Goal: Transaction & Acquisition: Subscribe to service/newsletter

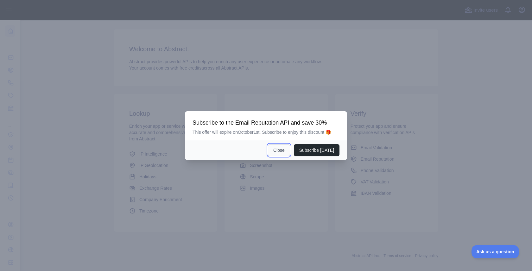
click at [278, 149] on button "Close" at bounding box center [279, 150] width 22 height 12
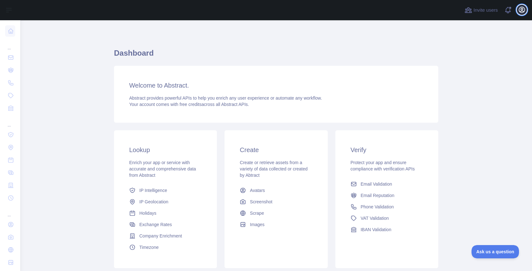
click at [520, 9] on icon "button" at bounding box center [522, 10] width 8 height 8
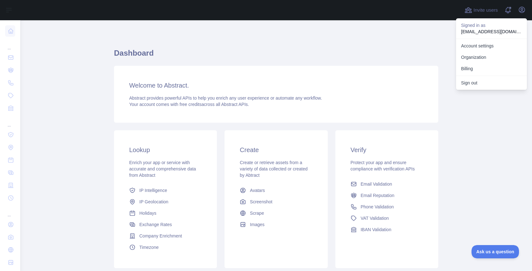
click at [342, 64] on div "Dashboard Welcome to Abstract. Abstract provides powerful APIs to help you enri…" at bounding box center [276, 160] width 324 height 224
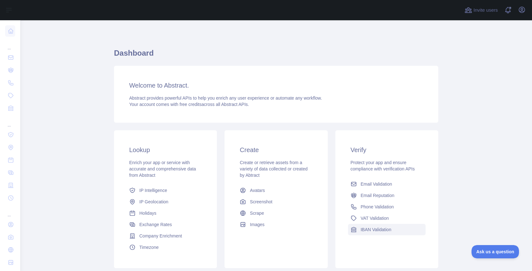
click at [376, 227] on span "IBAN Validation" at bounding box center [376, 230] width 31 height 6
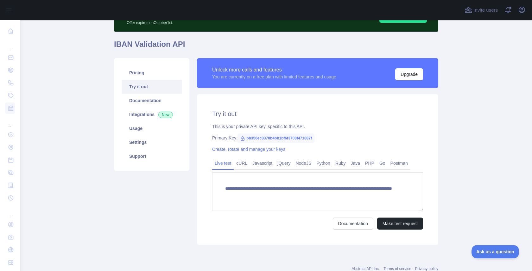
scroll to position [39, 0]
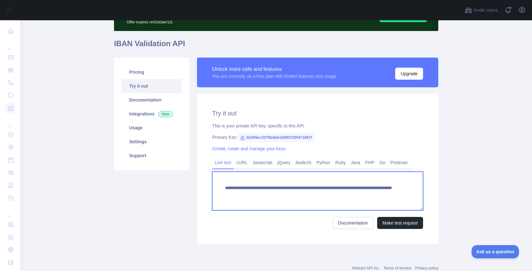
click at [265, 189] on textarea "**********" at bounding box center [317, 191] width 211 height 39
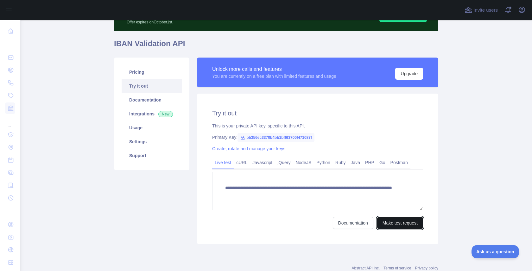
click at [400, 223] on button "Make test request" at bounding box center [400, 223] width 46 height 12
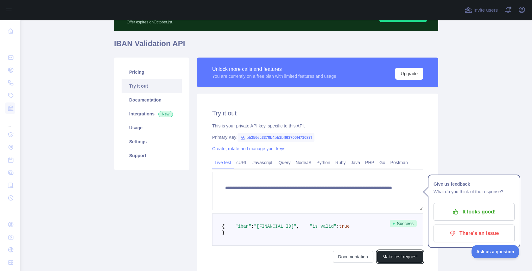
scroll to position [0, 0]
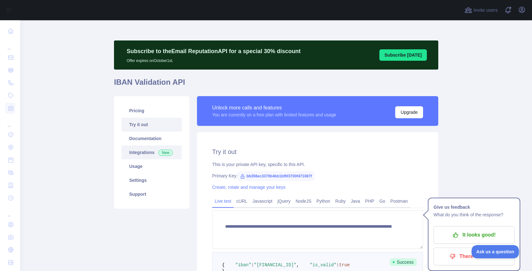
click at [147, 150] on link "Integrations New" at bounding box center [152, 153] width 60 height 14
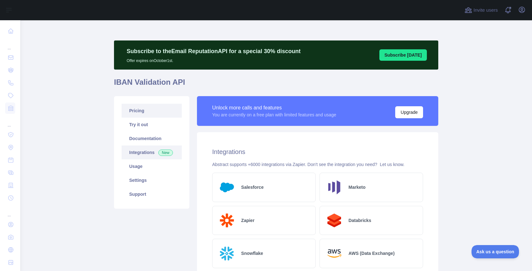
click at [142, 111] on link "Pricing" at bounding box center [152, 111] width 60 height 14
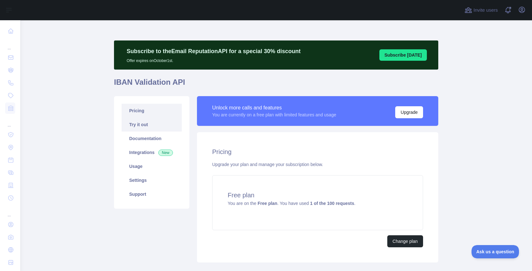
click at [151, 124] on link "Try it out" at bounding box center [152, 125] width 60 height 14
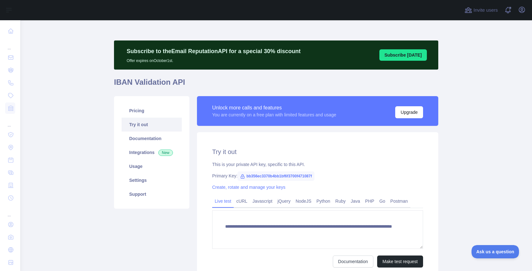
click at [282, 178] on span "bb356ec3370b4bb1bf6f3700f471087f" at bounding box center [275, 176] width 77 height 9
copy span "bb356ec3370b4bb1bf6f3700f471087f"
click at [254, 189] on link "Create, rotate and manage your keys" at bounding box center [248, 187] width 73 height 5
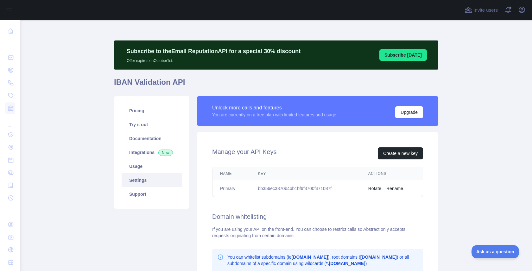
click at [292, 188] on td "bb356ec3370b4bb1bf6f3700f471087f" at bounding box center [305, 188] width 110 height 17
copy td "bb356ec3370b4bb1bf6f3700f471087f"
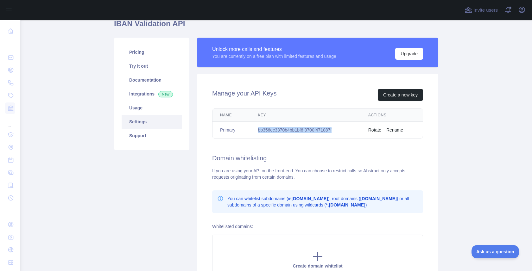
scroll to position [63, 0]
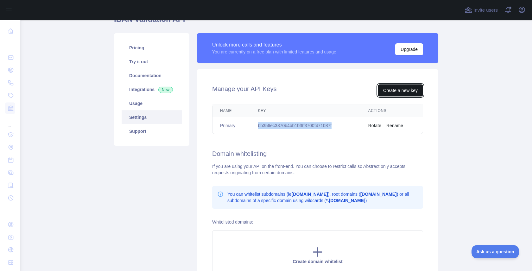
click at [405, 90] on button "Create a new key" at bounding box center [400, 91] width 45 height 12
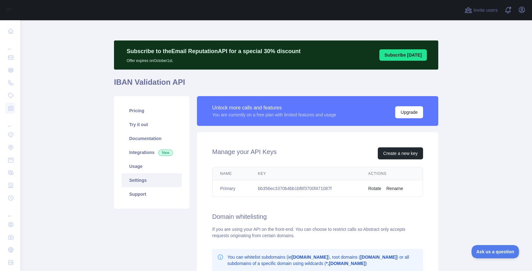
click at [283, 189] on td "bb356ec3370b4bb1bf6f3700f471087f" at bounding box center [305, 188] width 110 height 17
copy td "bb356ec3370b4bb1bf6f3700f471087f"
click at [283, 189] on td "bb356ec3370b4bb1bf6f3700f471087f" at bounding box center [305, 188] width 110 height 17
click at [145, 128] on link "Try it out" at bounding box center [152, 125] width 60 height 14
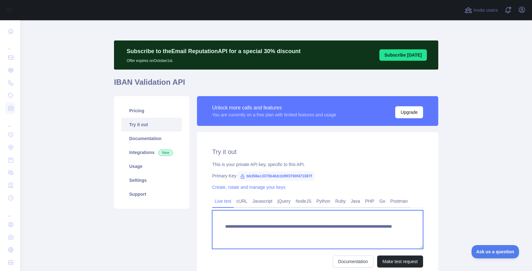
click at [345, 233] on textarea "**********" at bounding box center [317, 230] width 211 height 39
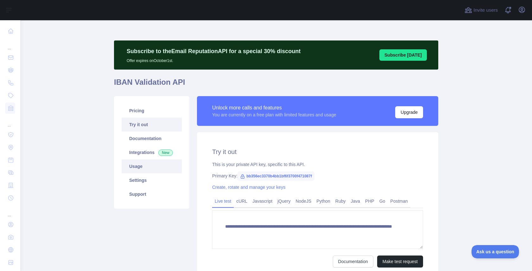
click at [152, 169] on link "Usage" at bounding box center [152, 167] width 60 height 14
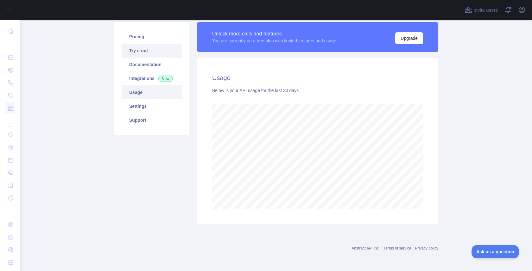
click at [147, 50] on link "Try it out" at bounding box center [152, 51] width 60 height 14
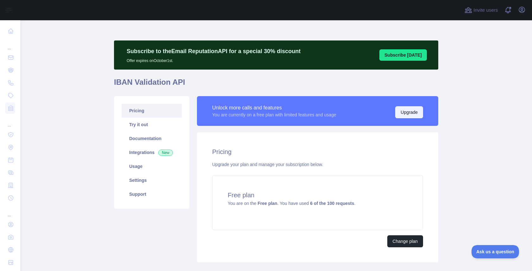
click at [403, 116] on button "Upgrade" at bounding box center [409, 112] width 28 height 12
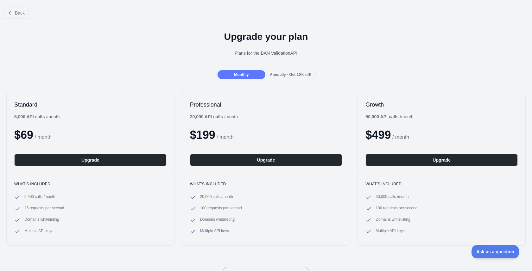
click at [282, 74] on span "Annually - Get 10% off!" at bounding box center [290, 74] width 41 height 4
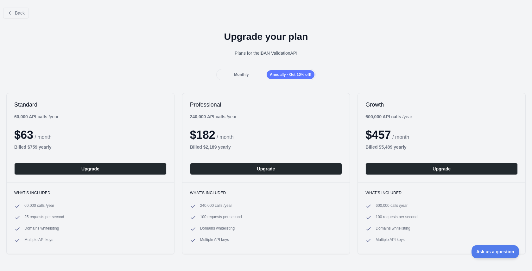
click at [259, 74] on div "Monthly" at bounding box center [241, 74] width 48 height 9
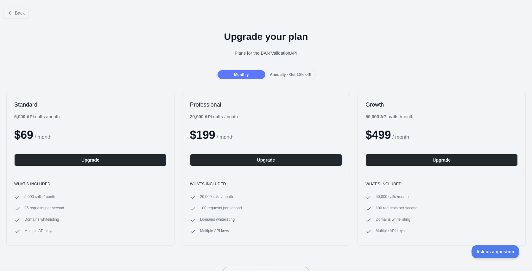
click at [301, 73] on span "Annually - Get 10% off!" at bounding box center [290, 74] width 41 height 4
